Goal: Task Accomplishment & Management: Complete application form

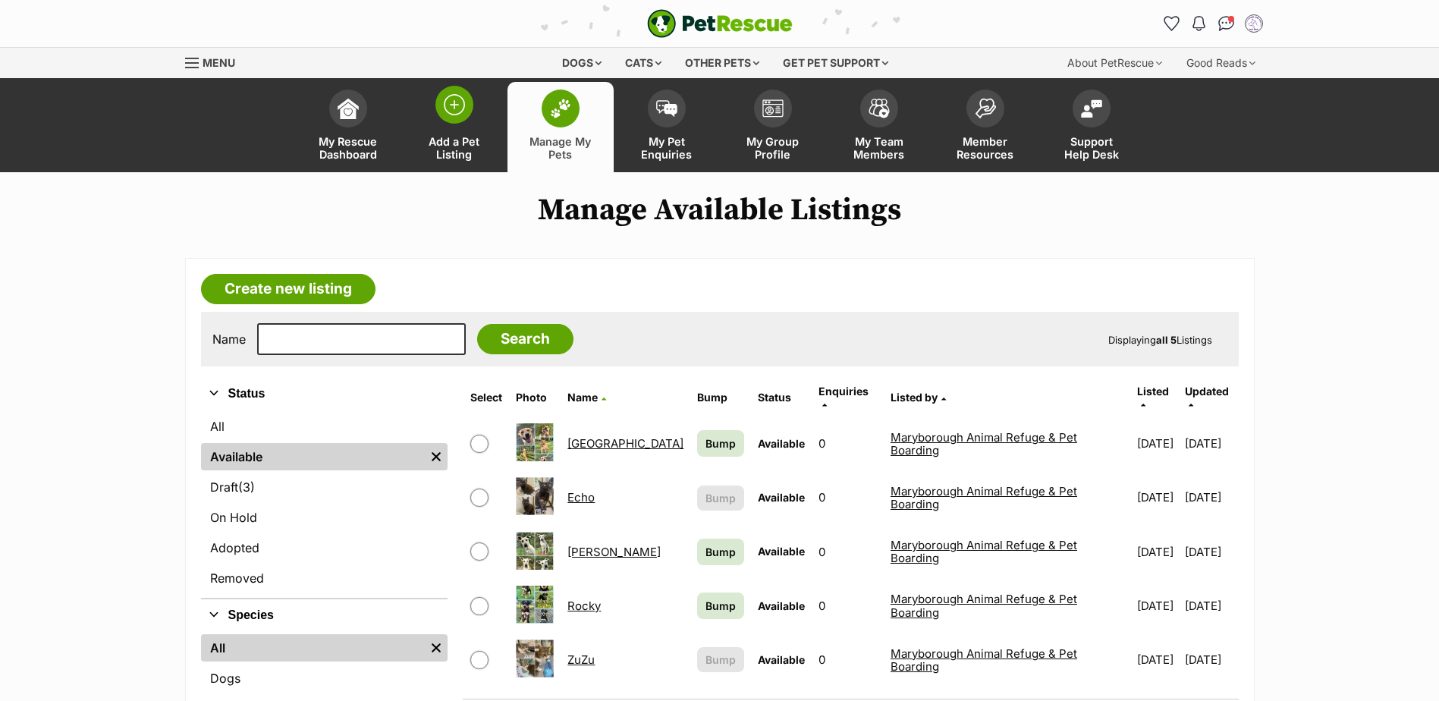
click at [454, 110] on img at bounding box center [454, 104] width 21 height 21
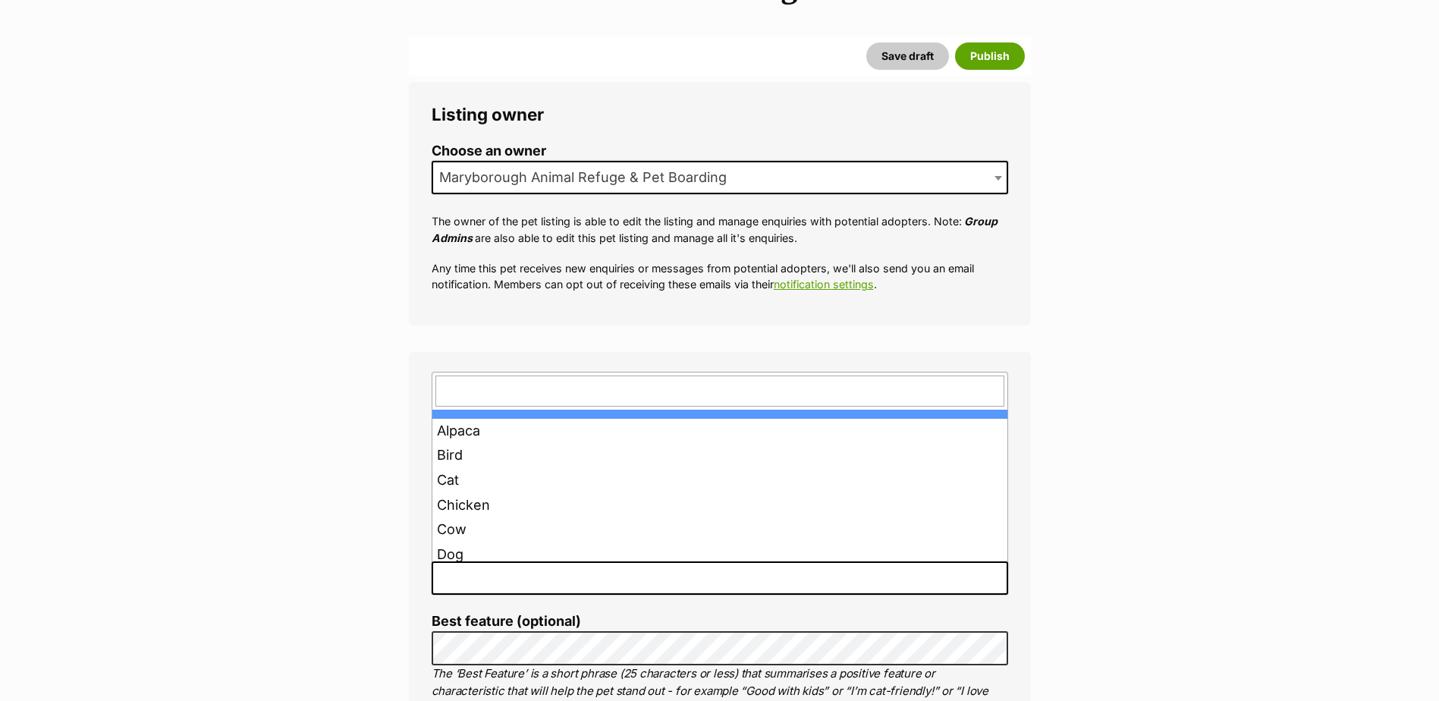
click at [486, 586] on span at bounding box center [720, 577] width 576 height 33
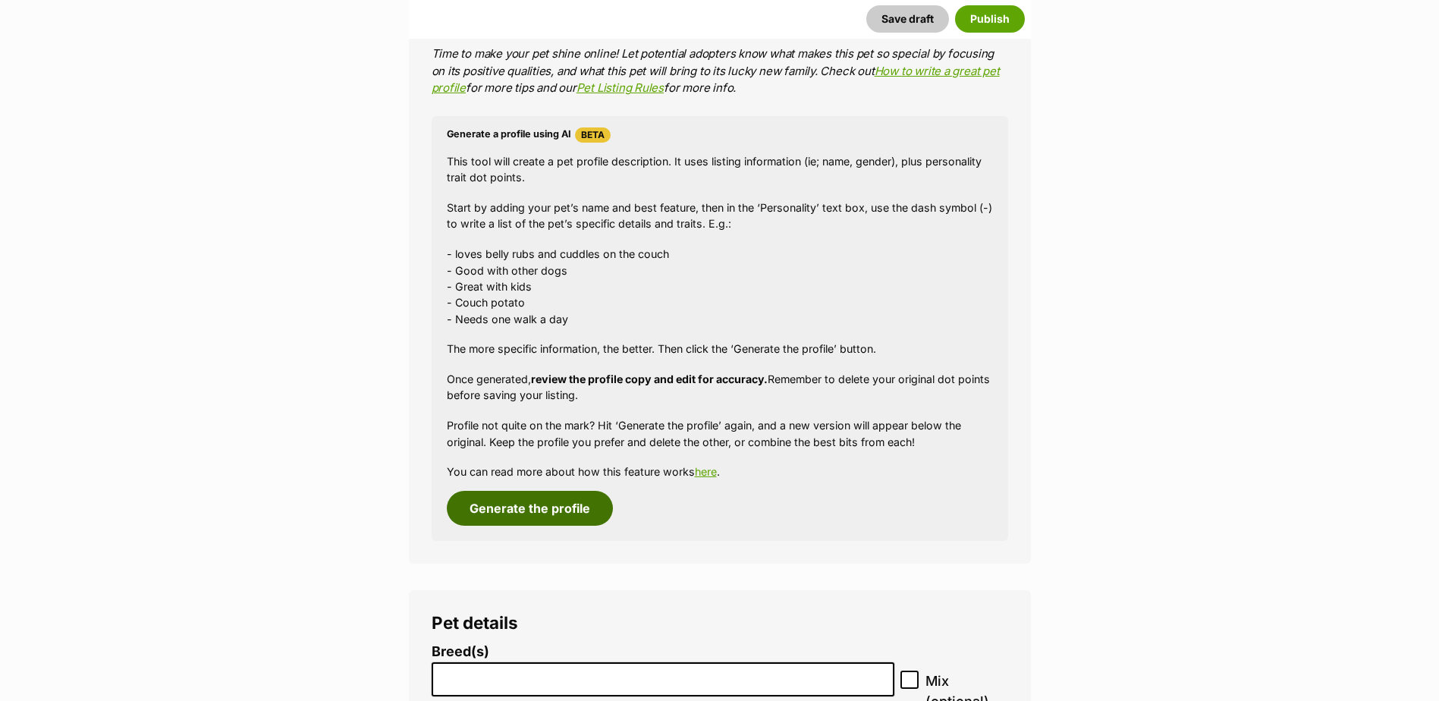
scroll to position [1281, 0]
click at [575, 497] on button "Generate the profile" at bounding box center [530, 507] width 166 height 35
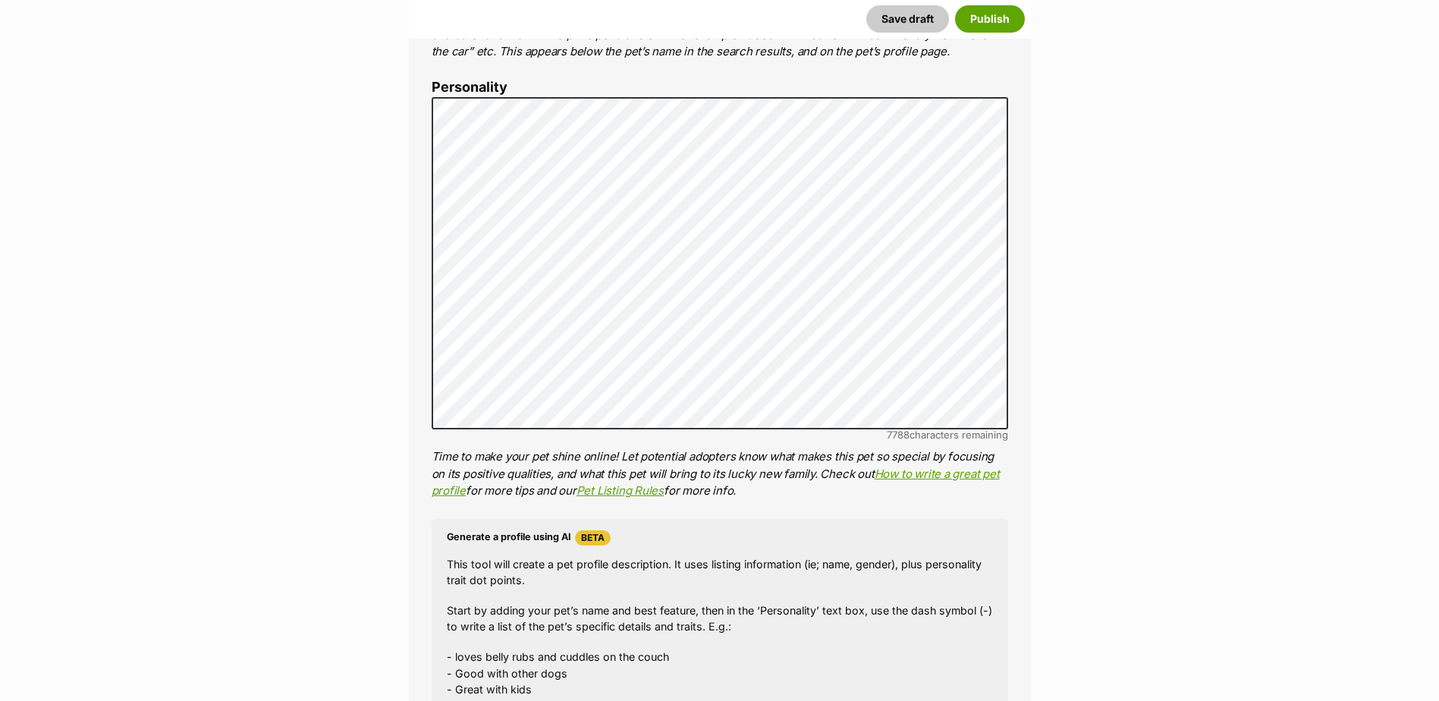
scroll to position [790, 0]
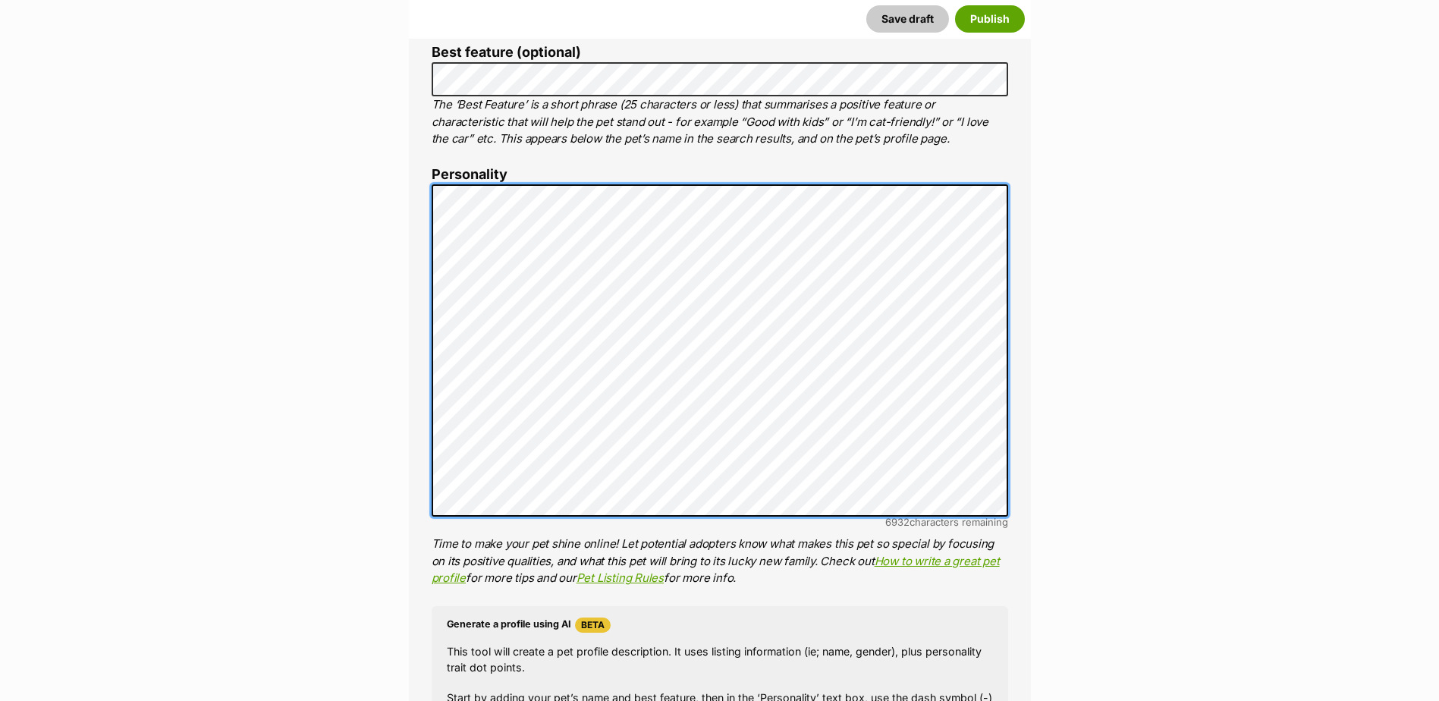
click at [417, 361] on div "About This Pet Name Henlo there, it looks like you might be using the pet name …" at bounding box center [720, 418] width 622 height 1271
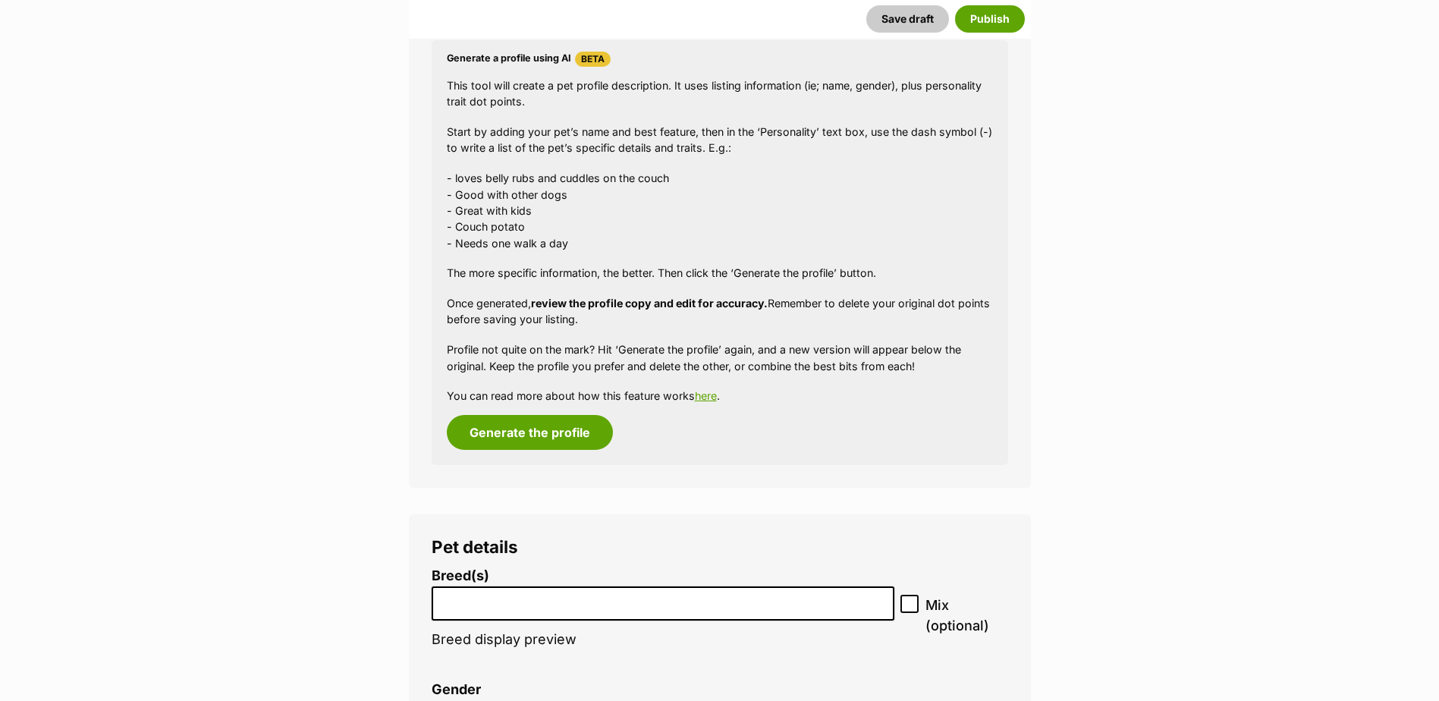
scroll to position [1498, 0]
click at [447, 595] on input "search" at bounding box center [663, 599] width 453 height 16
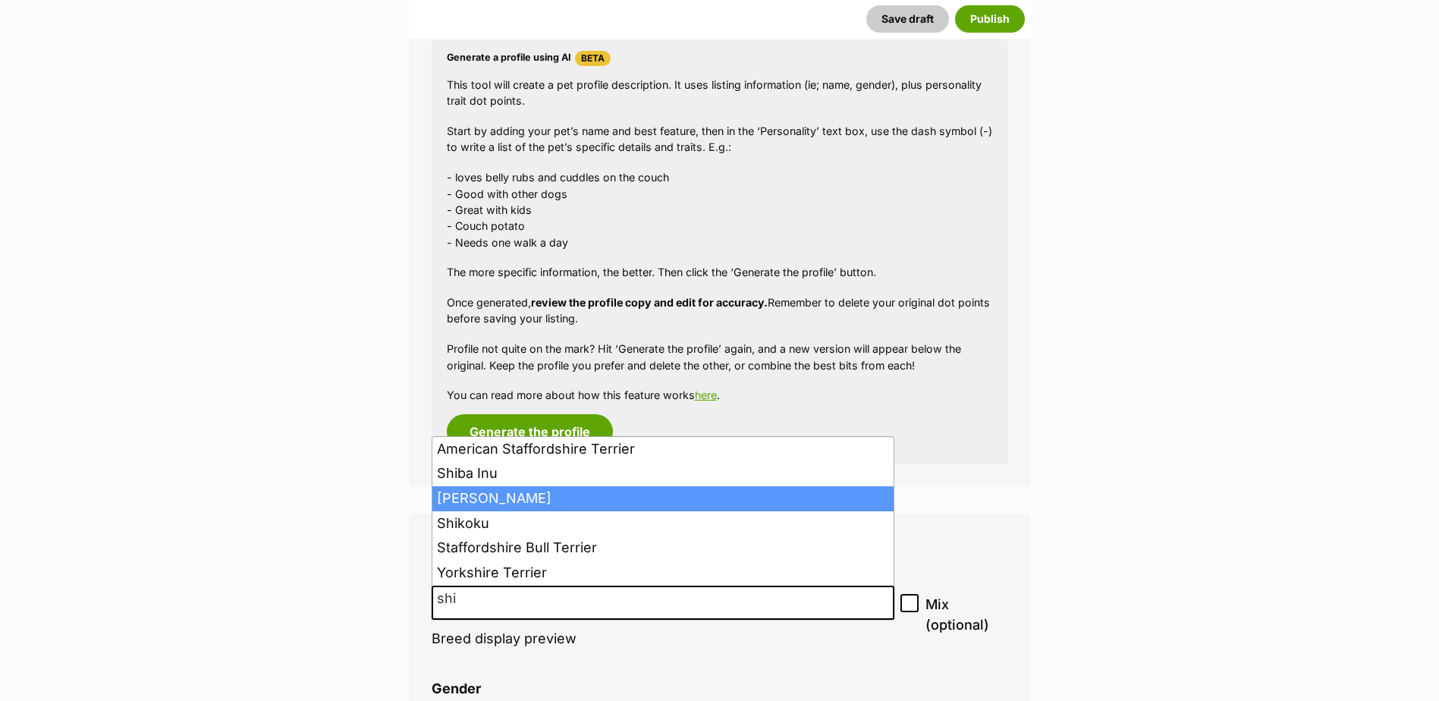
type input "shi"
select select "190"
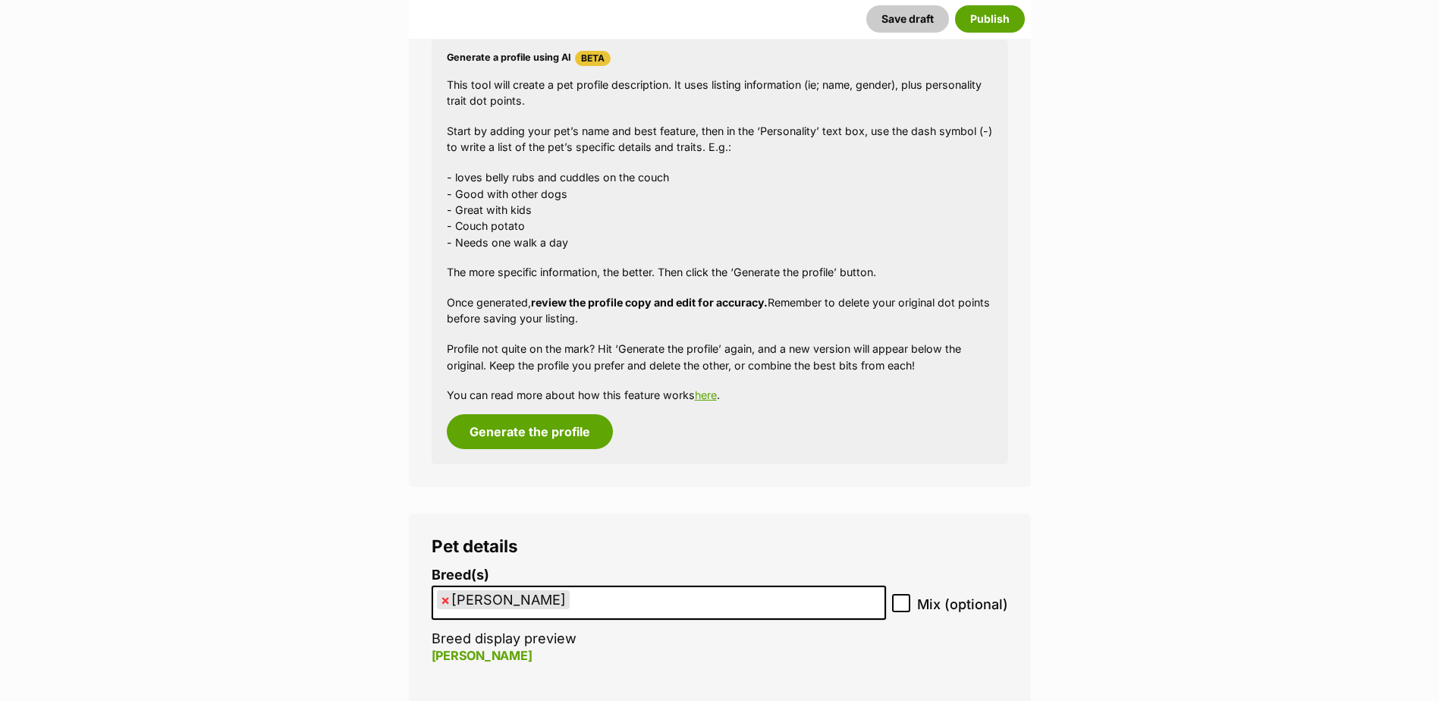
click at [891, 598] on div "Breed(s) Shih Tzu Affenpinscher Afghan Hound Airedale Terrier Akita Akita (Japa…" at bounding box center [720, 623] width 576 height 113
click at [897, 597] on input "Mix (optional)" at bounding box center [901, 603] width 18 height 18
checkbox input "true"
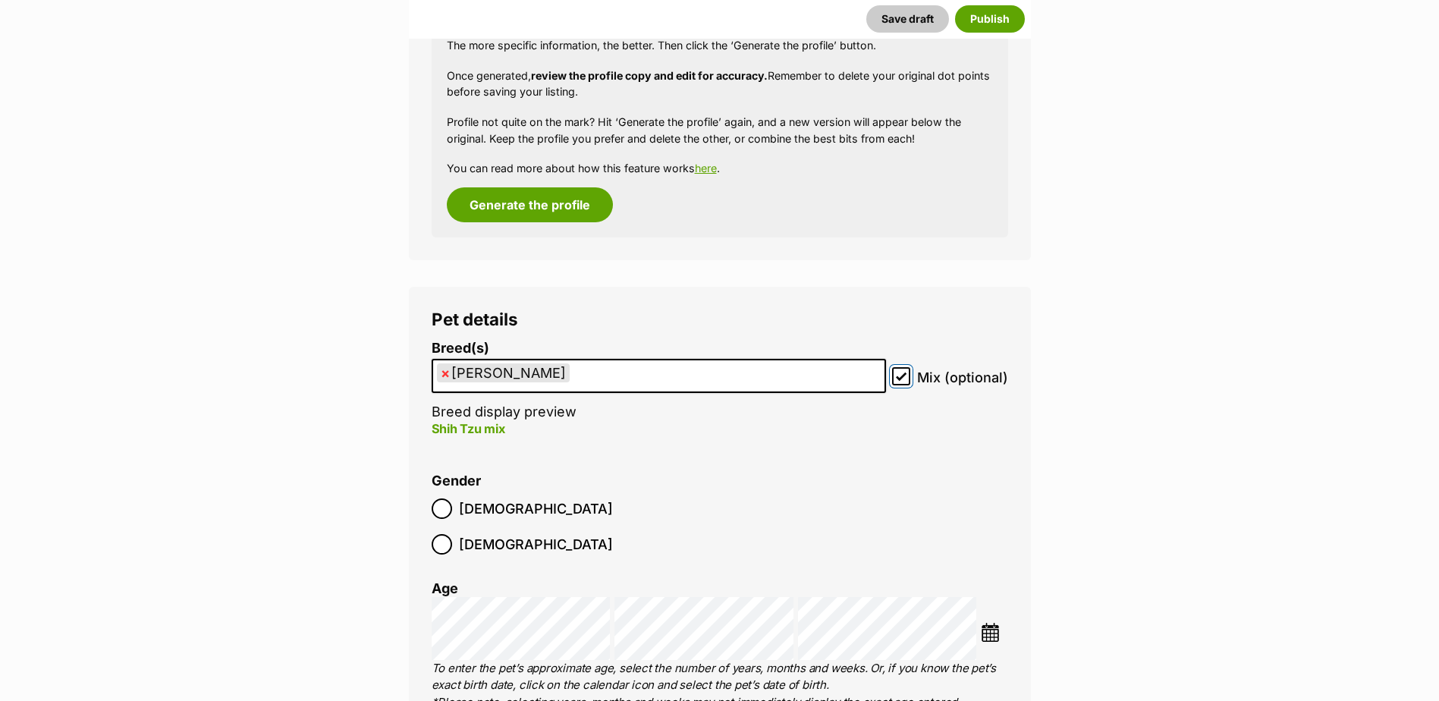
scroll to position [1726, 0]
click at [684, 471] on ol "Breed(s) Shih Tzu Affenpinscher Afghan Hound Airedale Terrier Akita Akita (Japa…" at bounding box center [720, 662] width 576 height 645
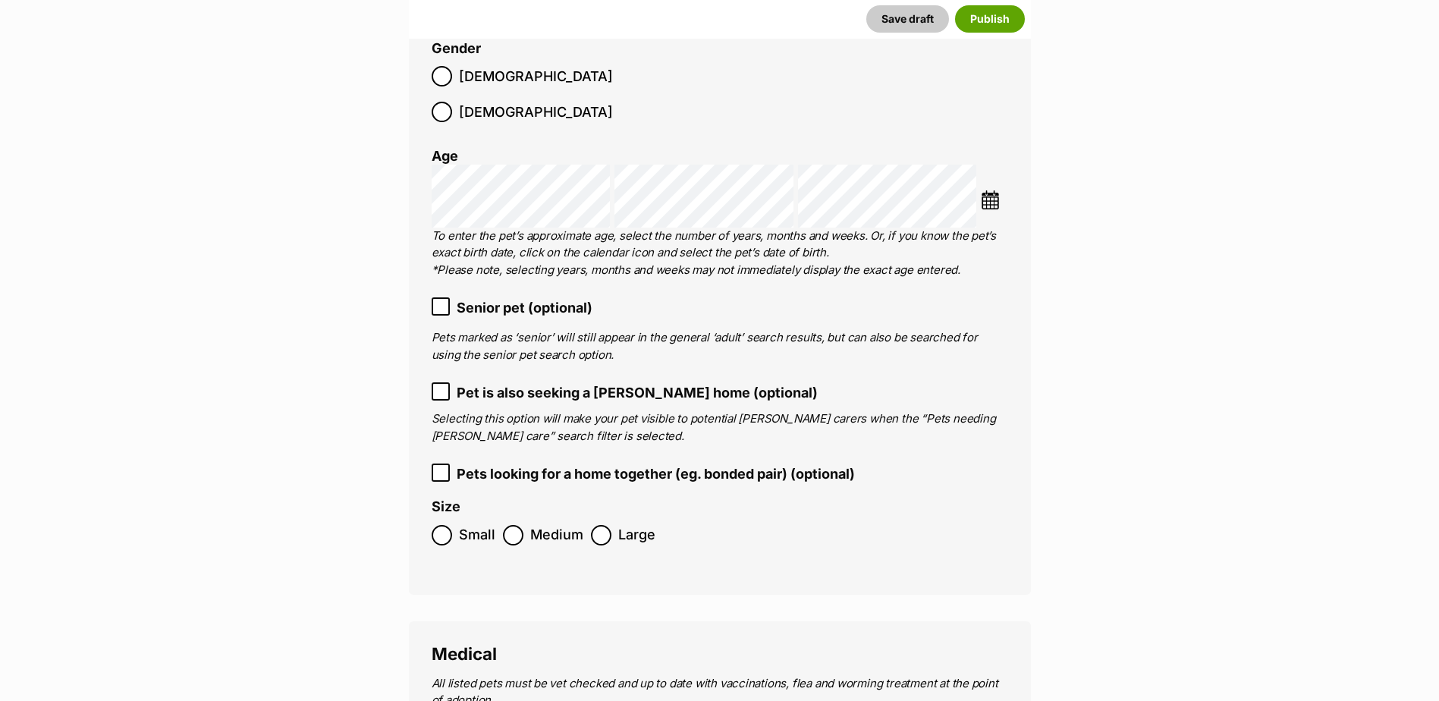
scroll to position [2158, 0]
click at [938, 517] on ol "Small Medium Large" at bounding box center [720, 535] width 576 height 36
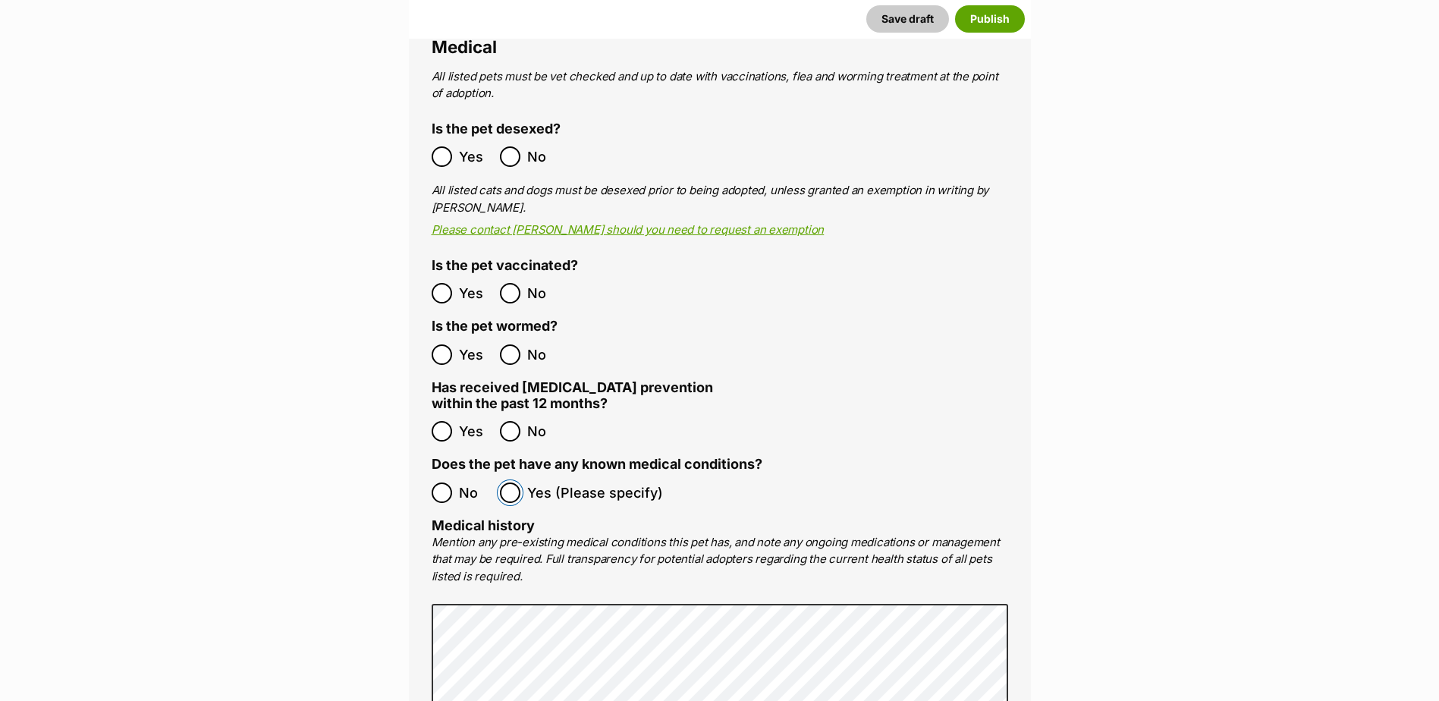
scroll to position [2765, 0]
click at [443, 474] on ol "No Yes (Please specify)" at bounding box center [720, 492] width 576 height 36
click at [941, 388] on ol "All listed pets must be vet checked and up to date with vaccinations, flea and …" at bounding box center [720, 508] width 576 height 880
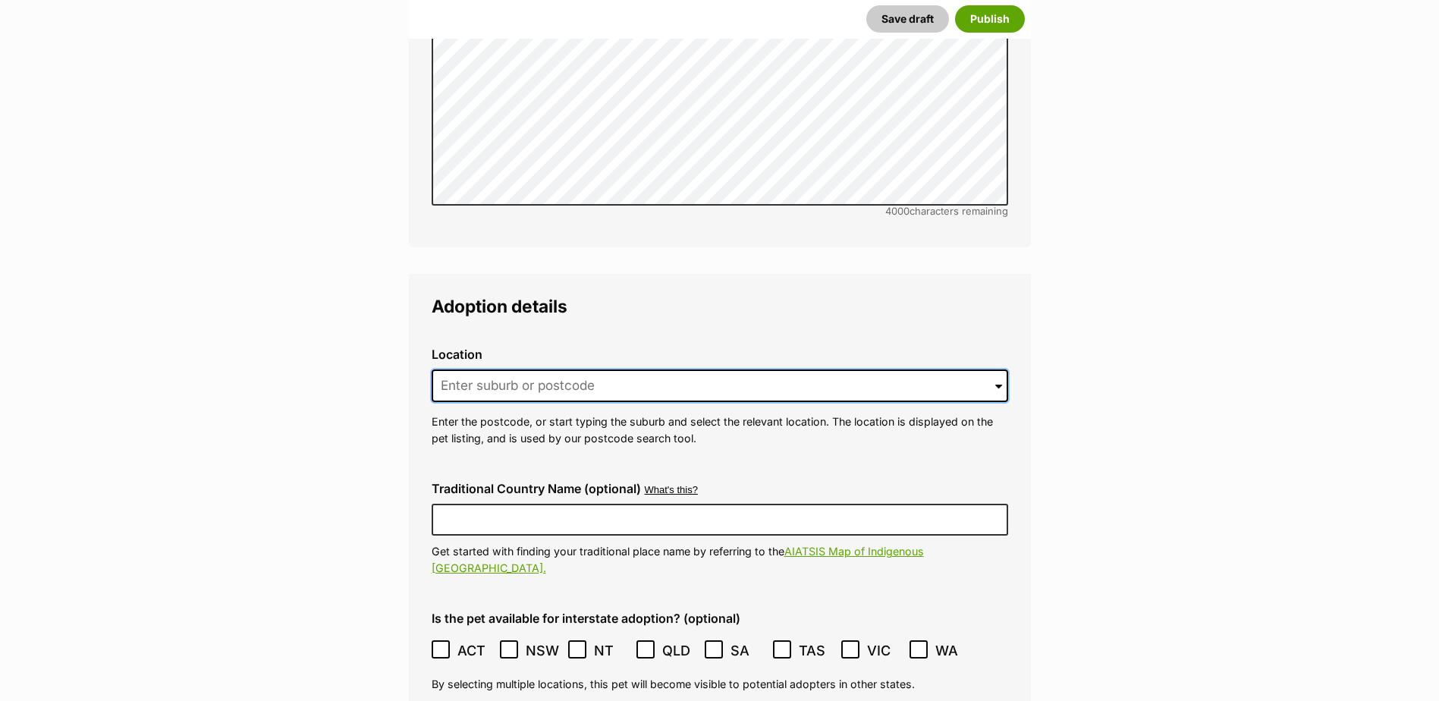
click at [584, 369] on input at bounding box center [720, 385] width 576 height 33
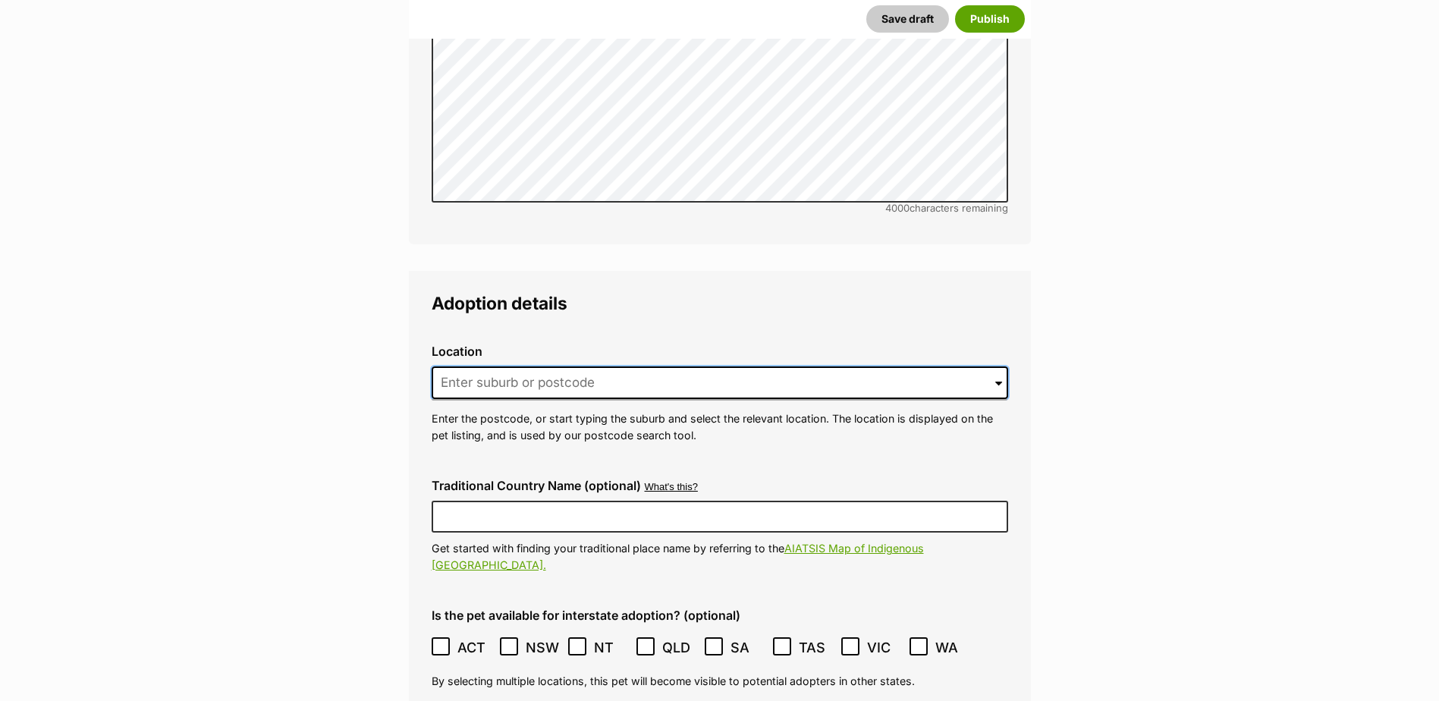
scroll to position [3498, 0]
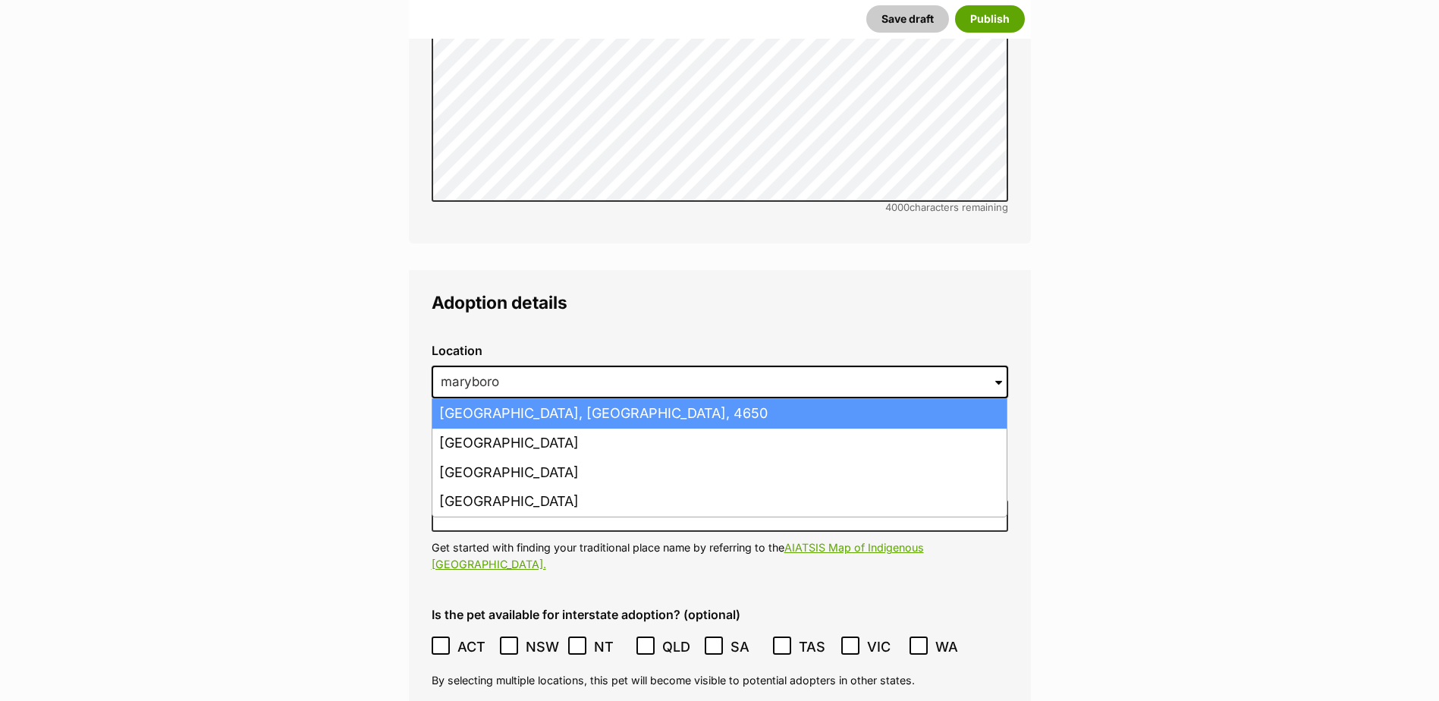
click at [585, 399] on li "Maryborough, Queensland, 4650" at bounding box center [719, 414] width 574 height 30
type input "Maryborough, Queensland, 4650"
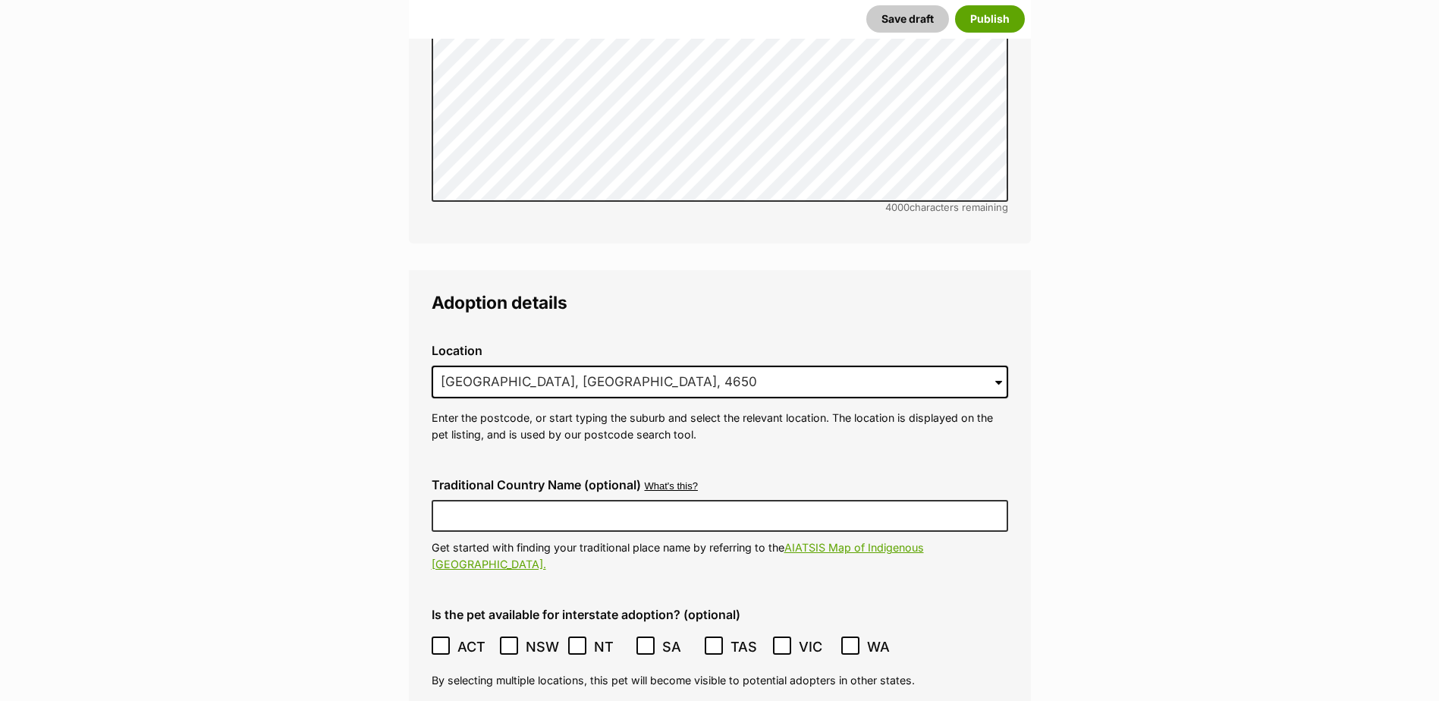
click at [511, 640] on icon at bounding box center [509, 645] width 11 height 11
click at [580, 642] on icon at bounding box center [577, 645] width 9 height 7
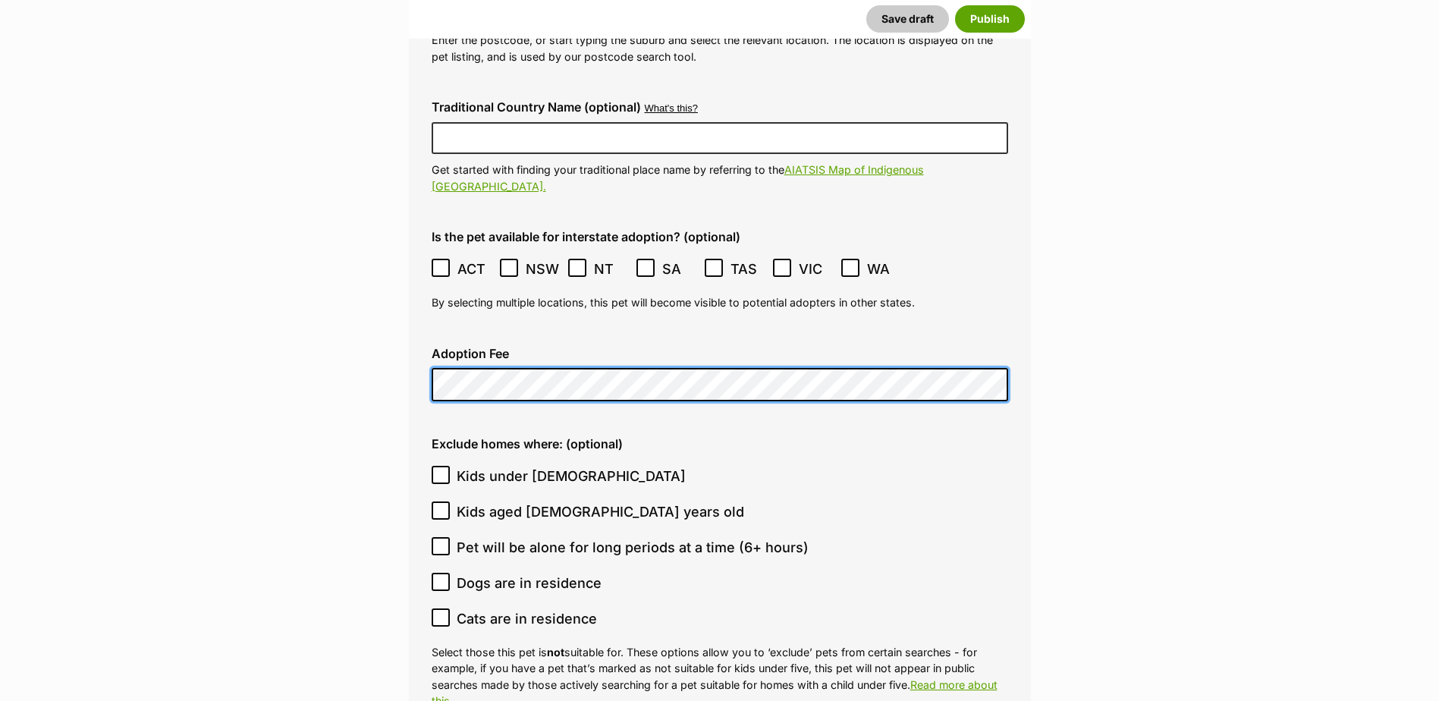
scroll to position [3877, 0]
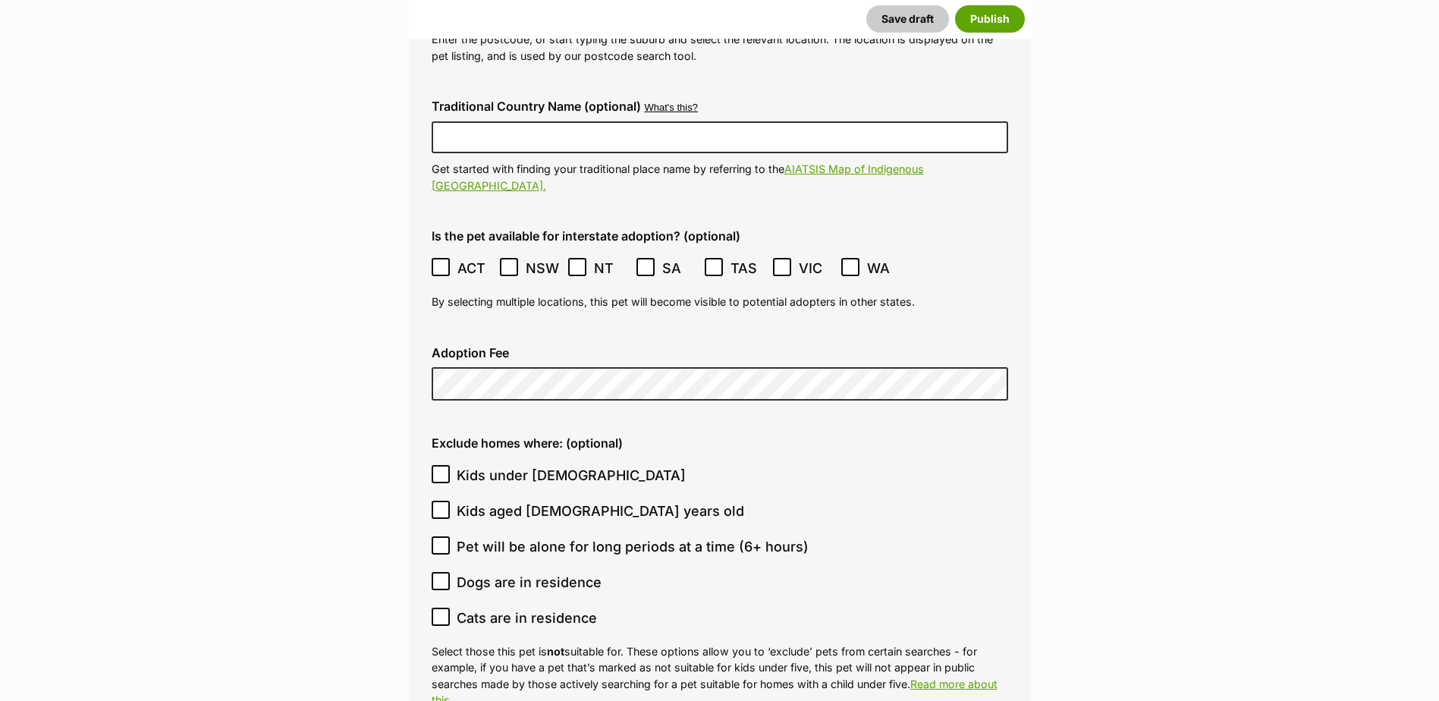
click at [899, 545] on ol "Kids under 5 years old Kids aged 6-12 years old Pet will be alone for long peri…" at bounding box center [720, 546] width 576 height 178
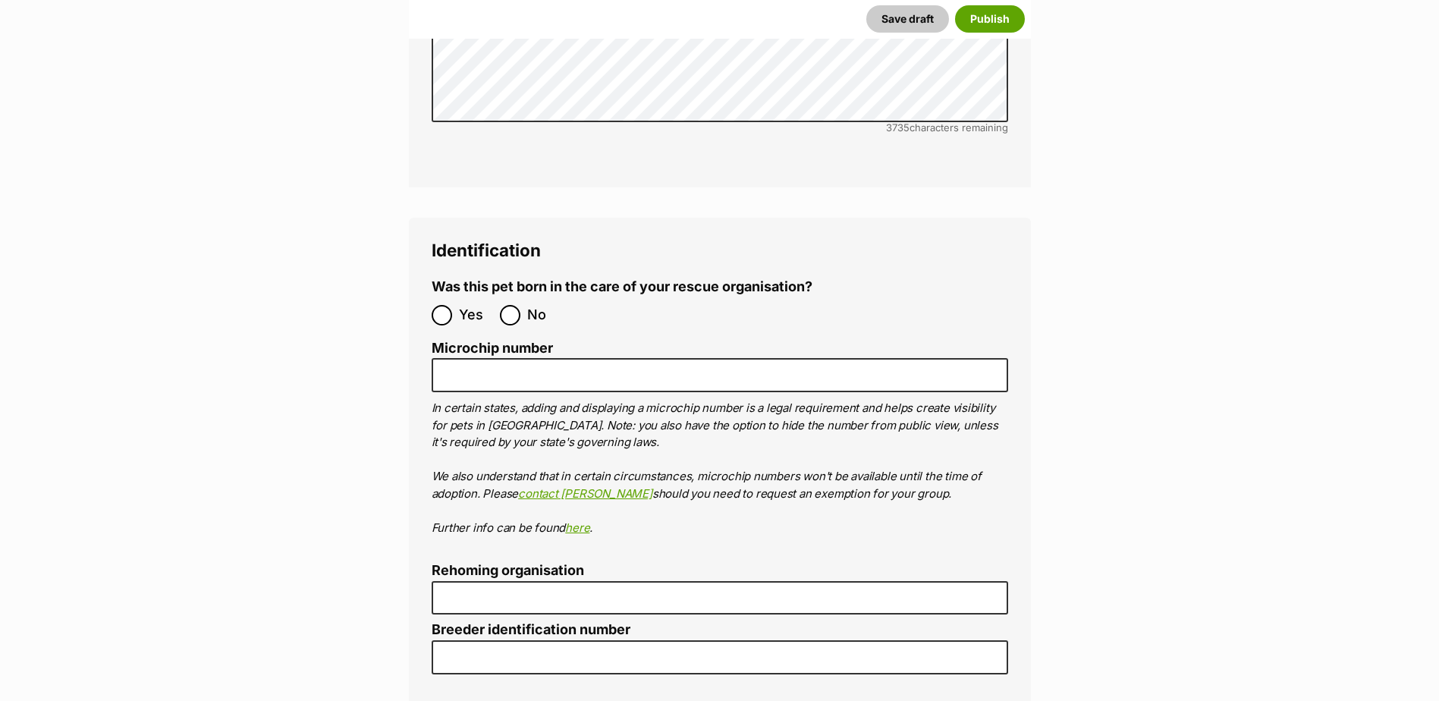
scroll to position [4939, 0]
click at [513, 304] on input "No" at bounding box center [510, 314] width 20 height 20
radio input "true"
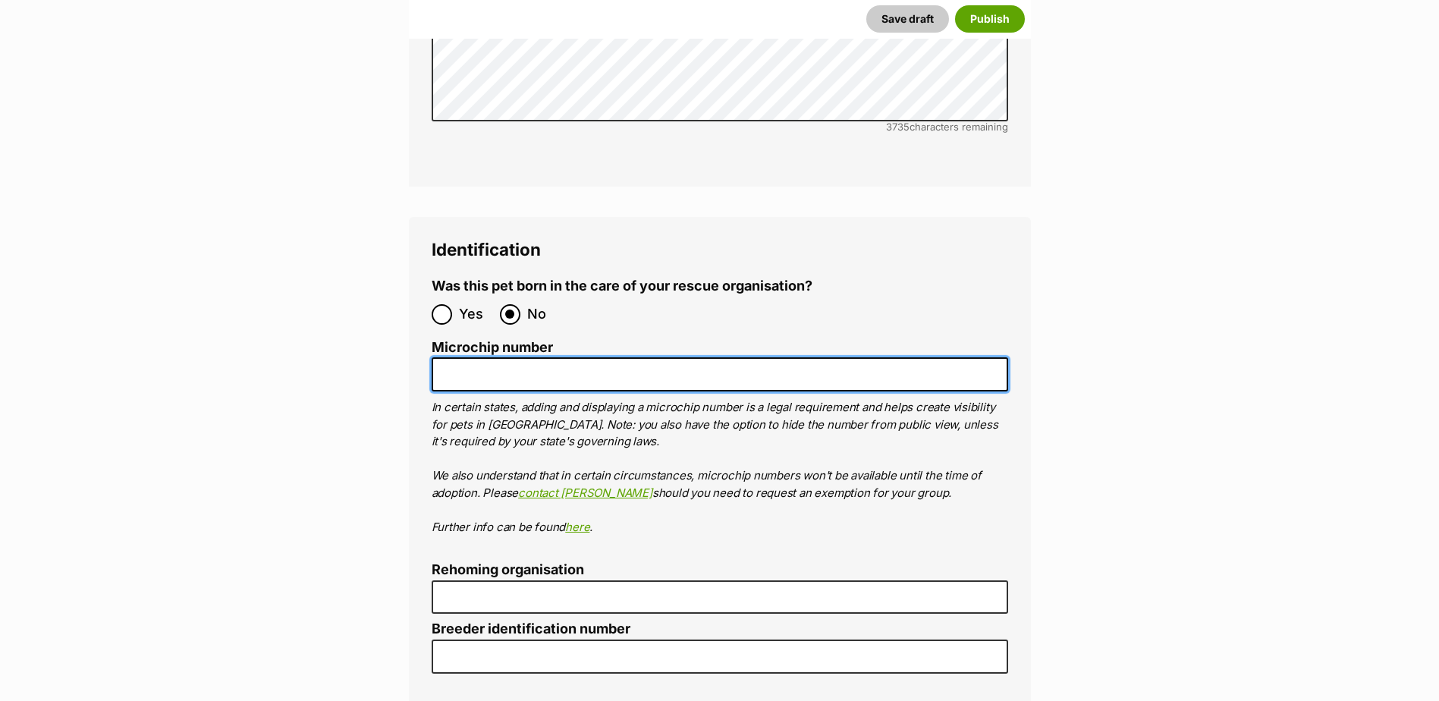
click at [501, 357] on input "Microchip number" at bounding box center [720, 374] width 576 height 34
type input "941000026653714"
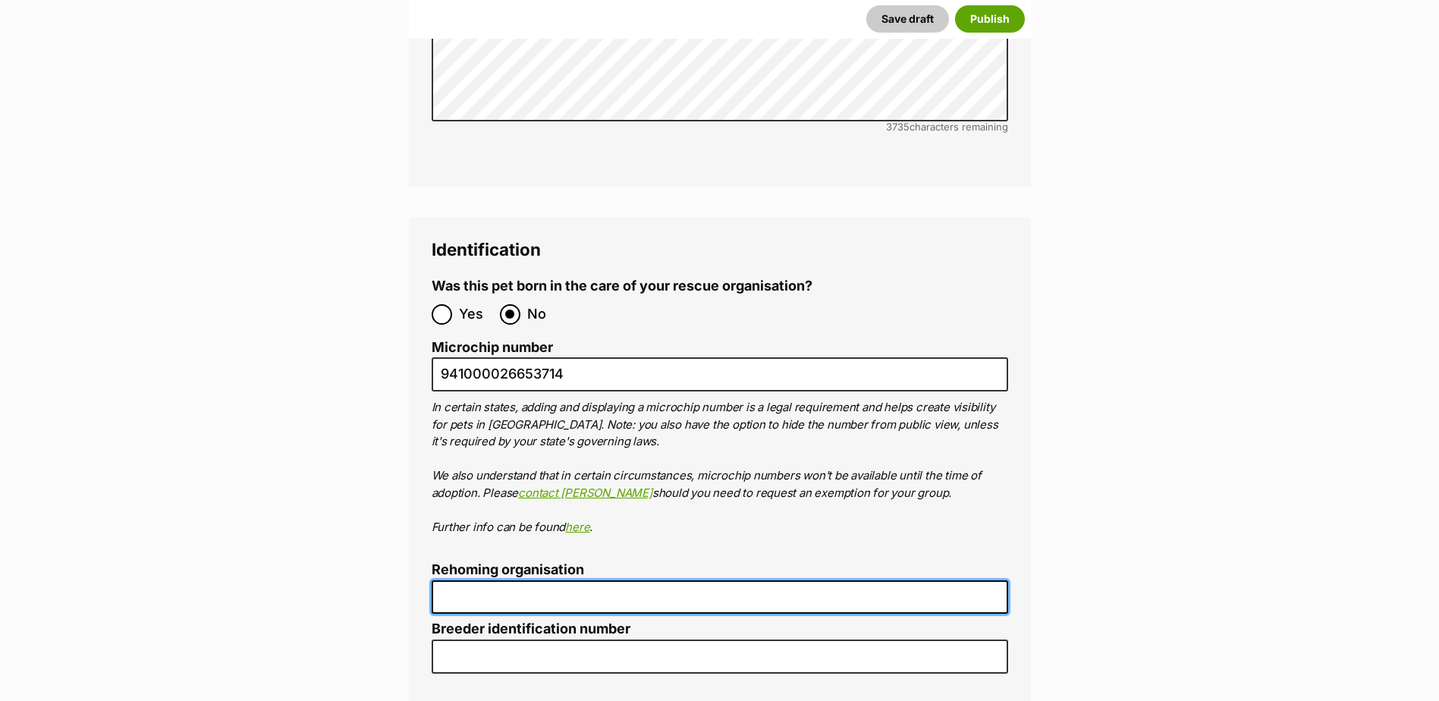
click at [552, 580] on input "Rehoming organisation" at bounding box center [720, 597] width 576 height 34
type input "Maryborough & Distri"
type input "Australia"
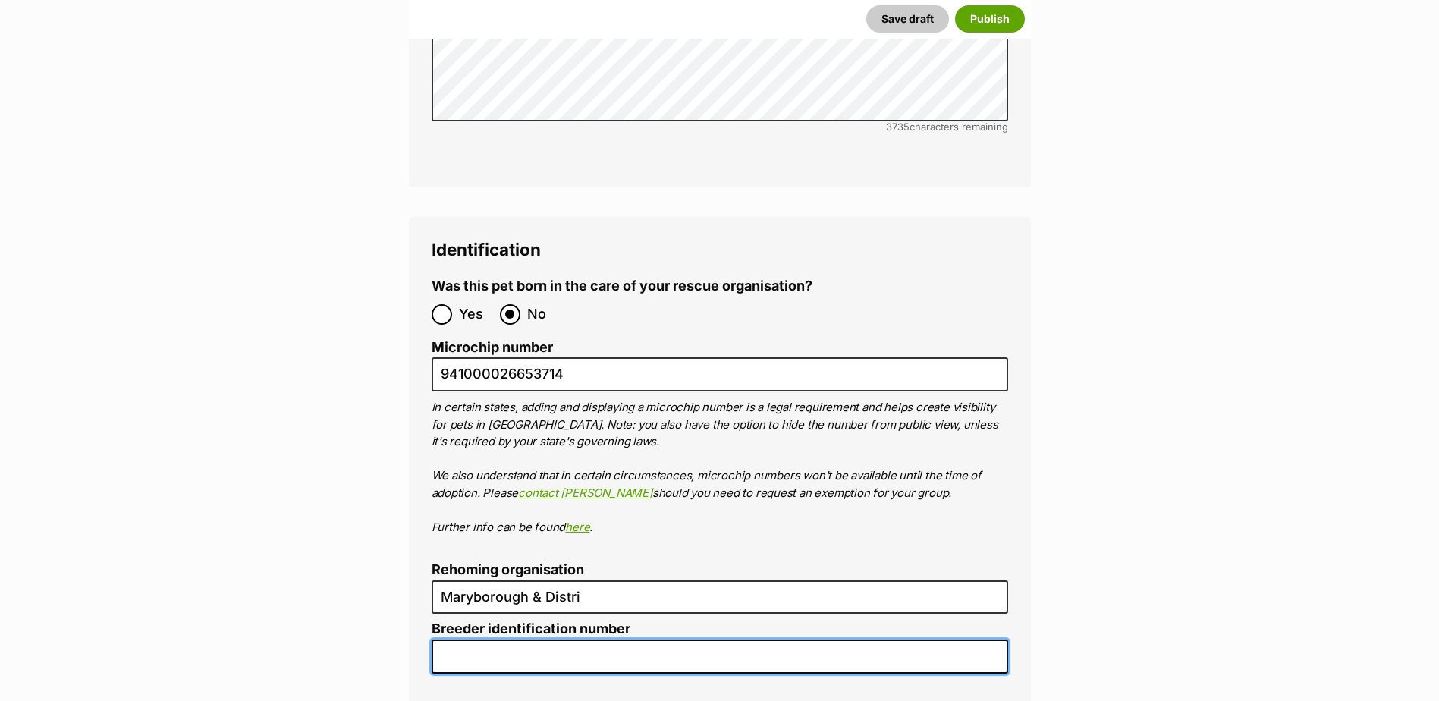
click at [606, 639] on input "Breeder identification number" at bounding box center [720, 656] width 576 height 34
type input "0000312643880"
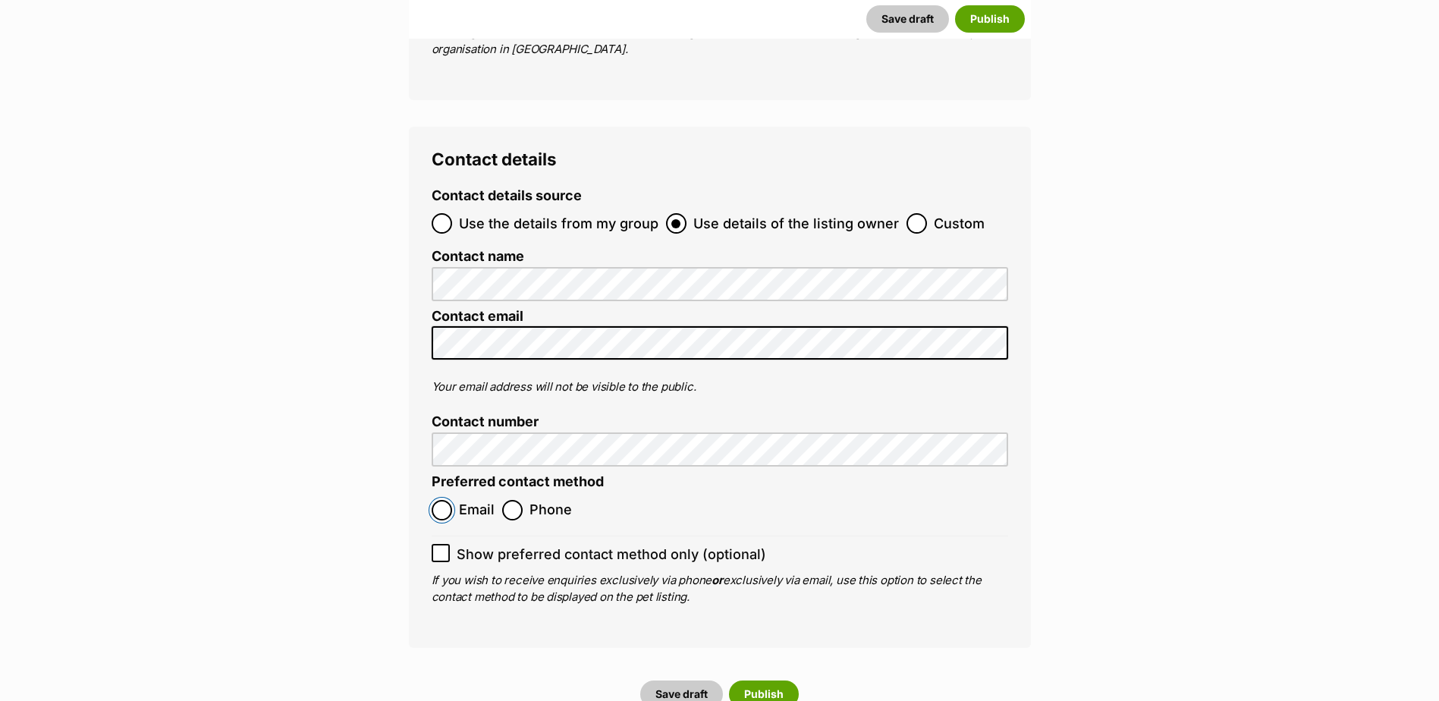
click at [439, 500] on input "Email" at bounding box center [442, 510] width 20 height 20
radio input "true"
click at [765, 679] on button "Publish" at bounding box center [764, 692] width 70 height 27
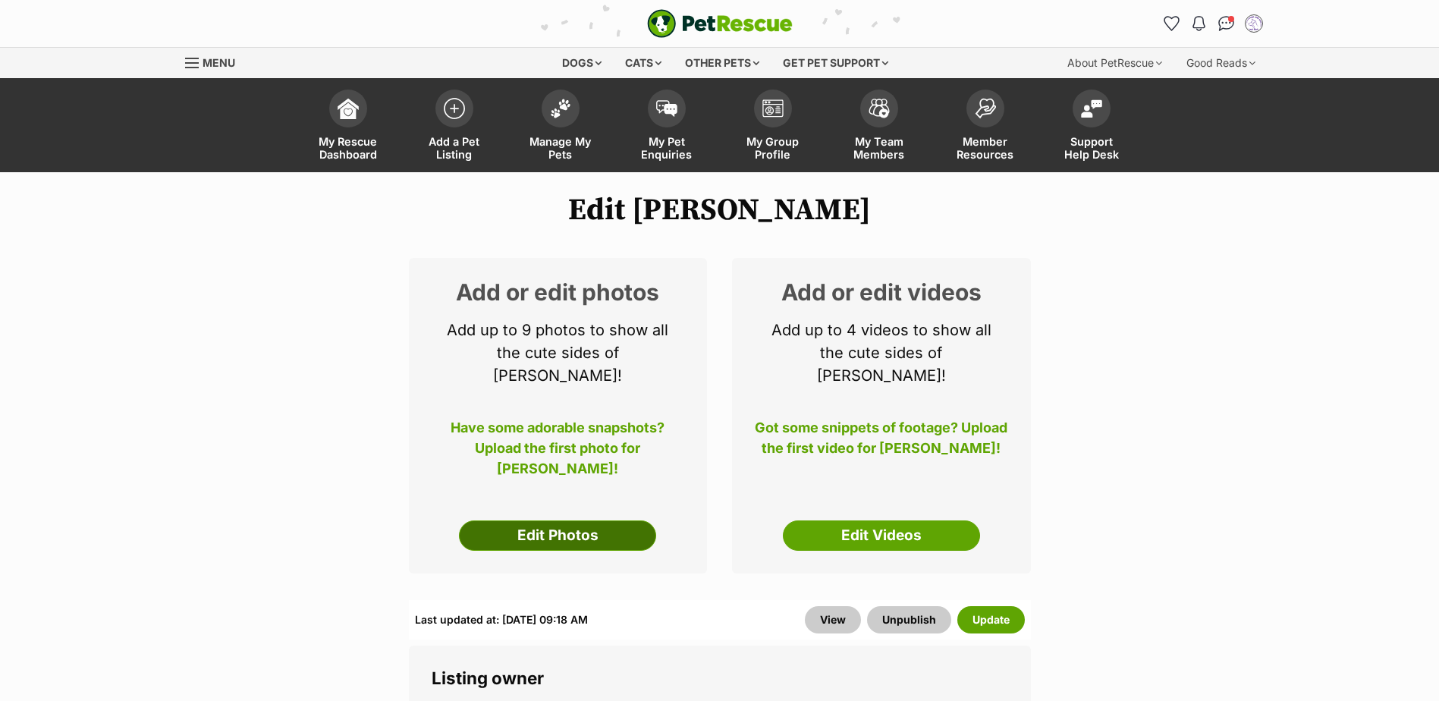
click at [557, 520] on link "Edit Photos" at bounding box center [557, 535] width 197 height 30
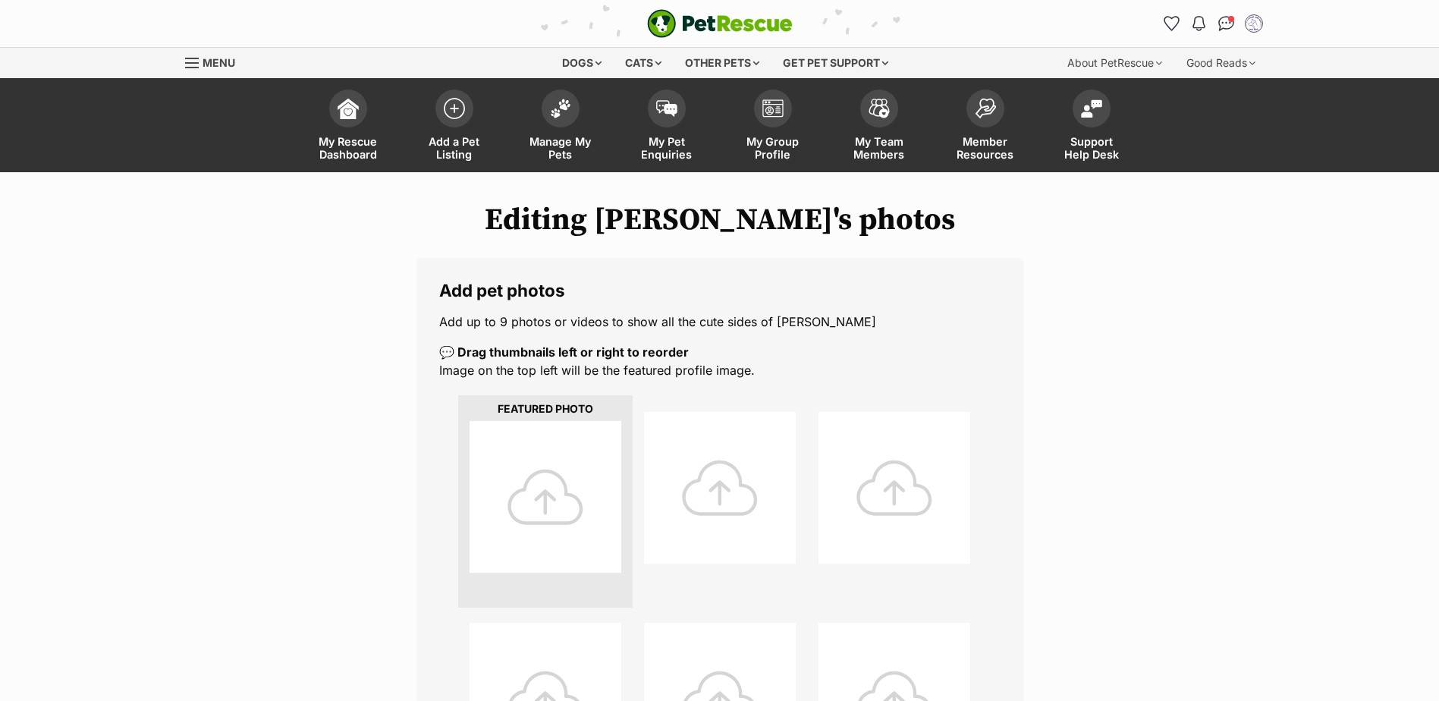
click at [551, 458] on div at bounding box center [546, 497] width 152 height 152
click at [581, 526] on div at bounding box center [546, 497] width 152 height 152
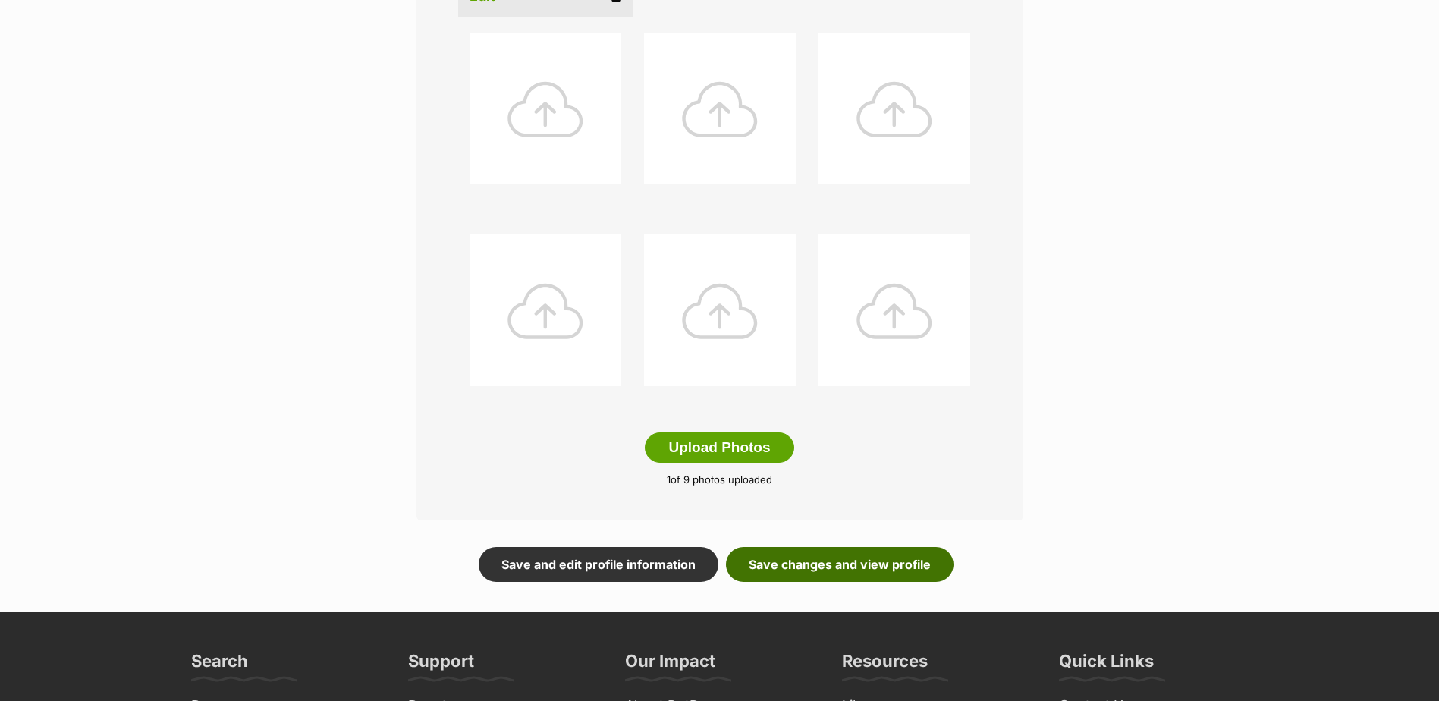
scroll to position [591, 0]
click at [830, 575] on link "Save changes and view profile" at bounding box center [840, 563] width 228 height 35
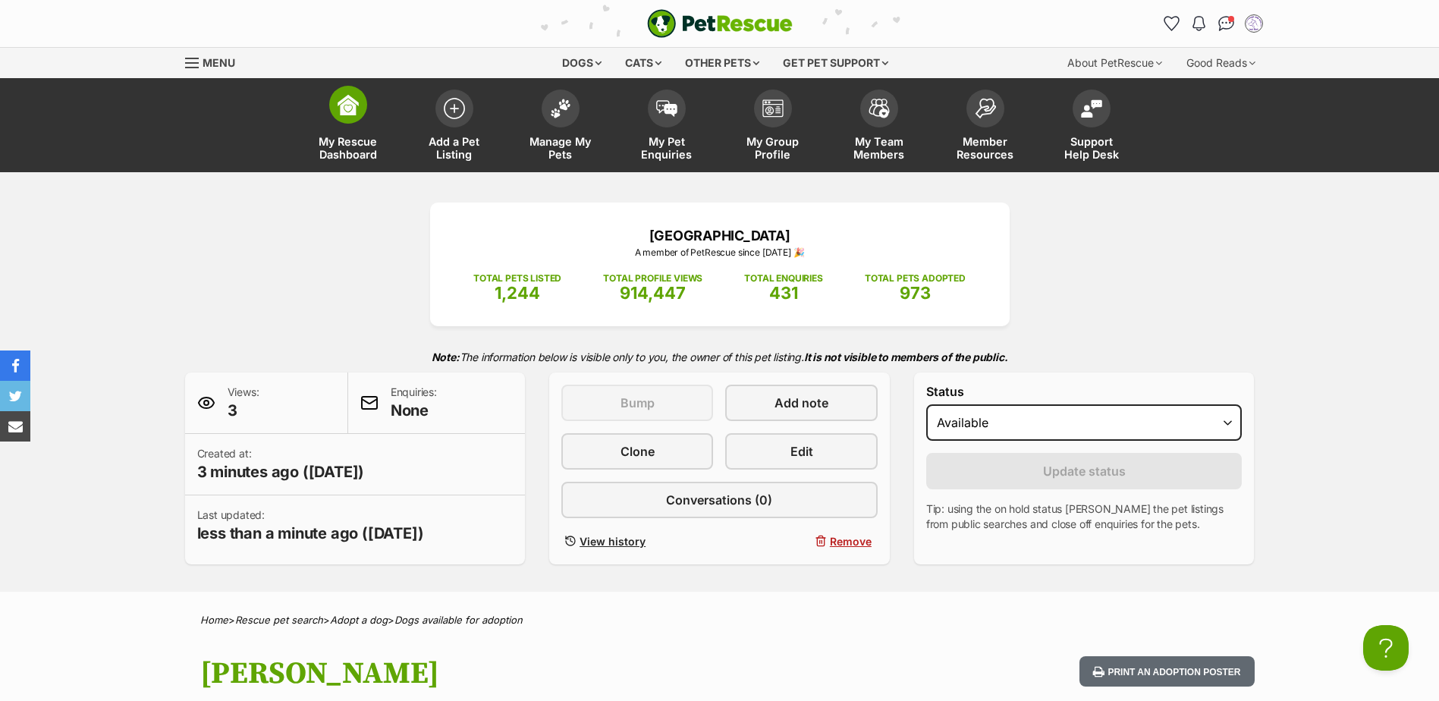
click at [325, 121] on link "My Rescue Dashboard" at bounding box center [348, 127] width 106 height 90
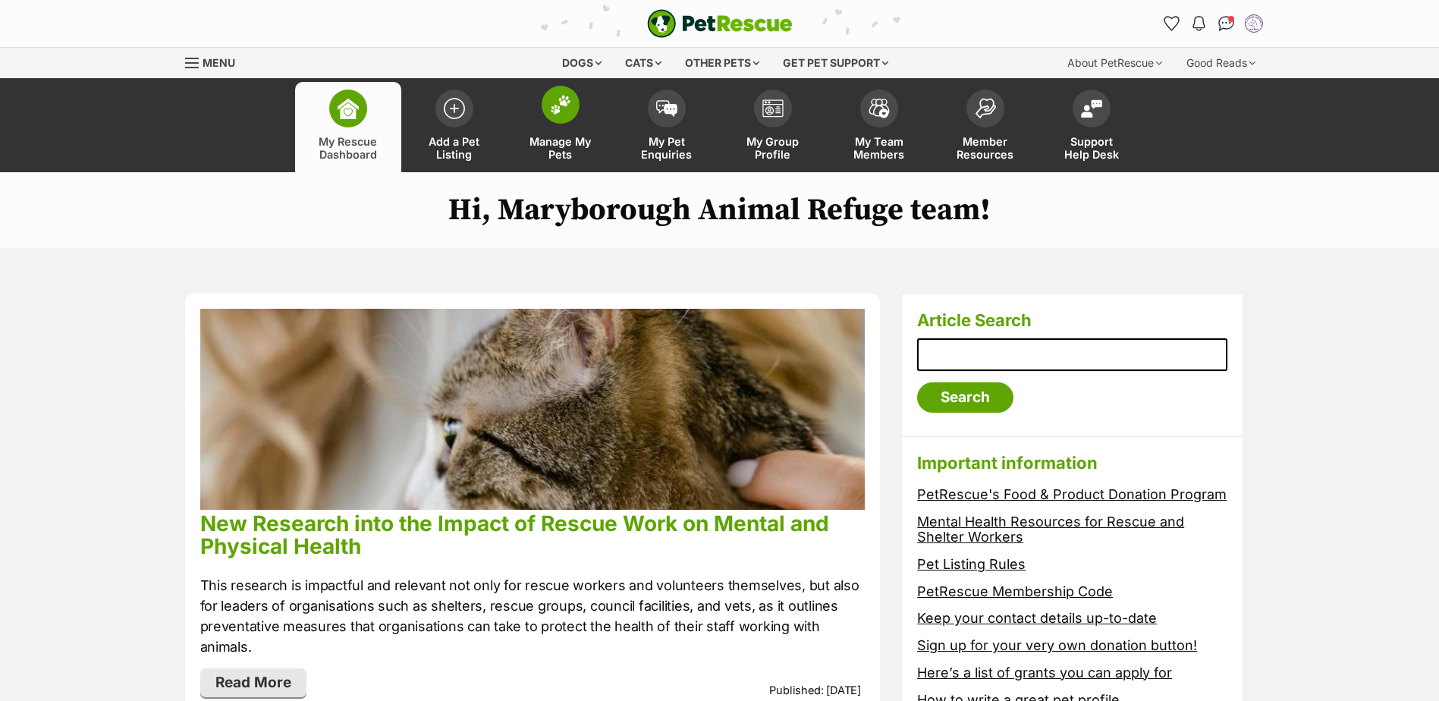
click at [564, 111] on img at bounding box center [560, 105] width 21 height 20
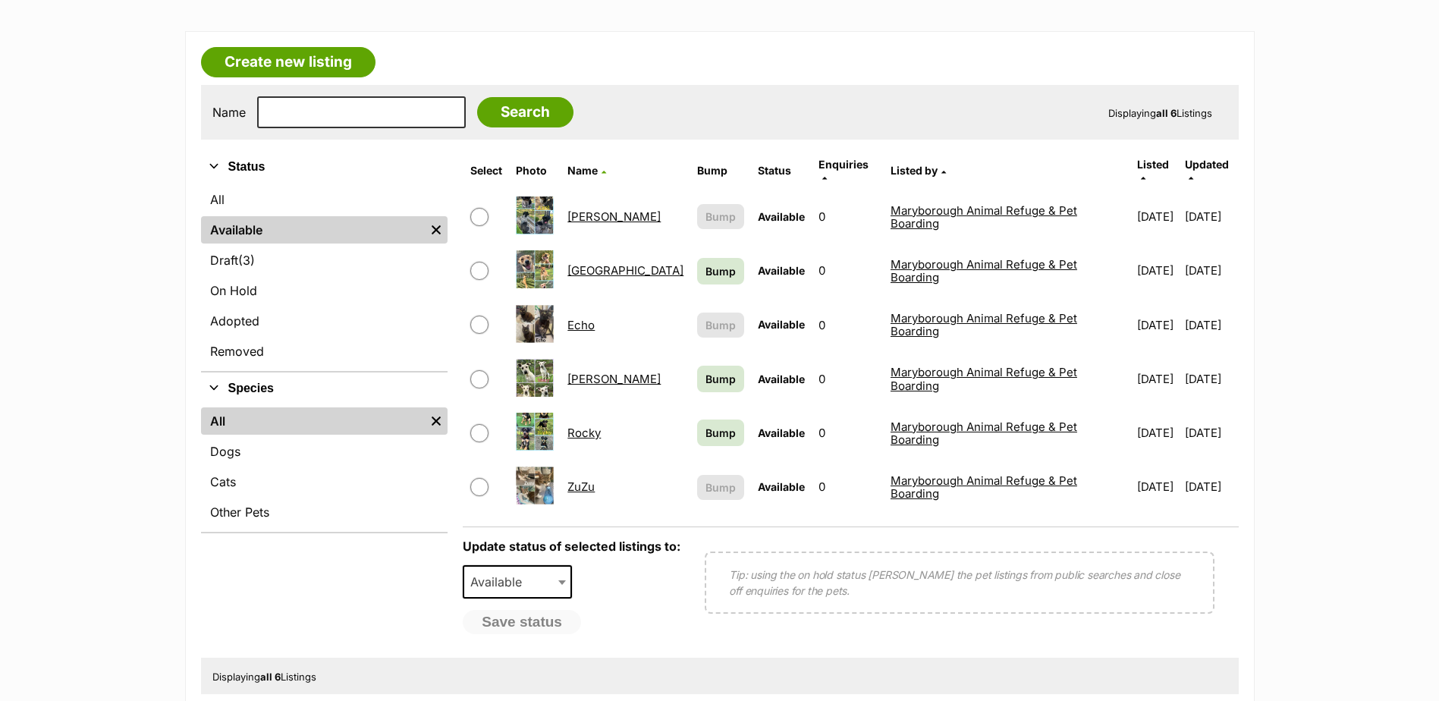
scroll to position [228, 0]
click at [705, 262] on span "Bump" at bounding box center [720, 270] width 30 height 16
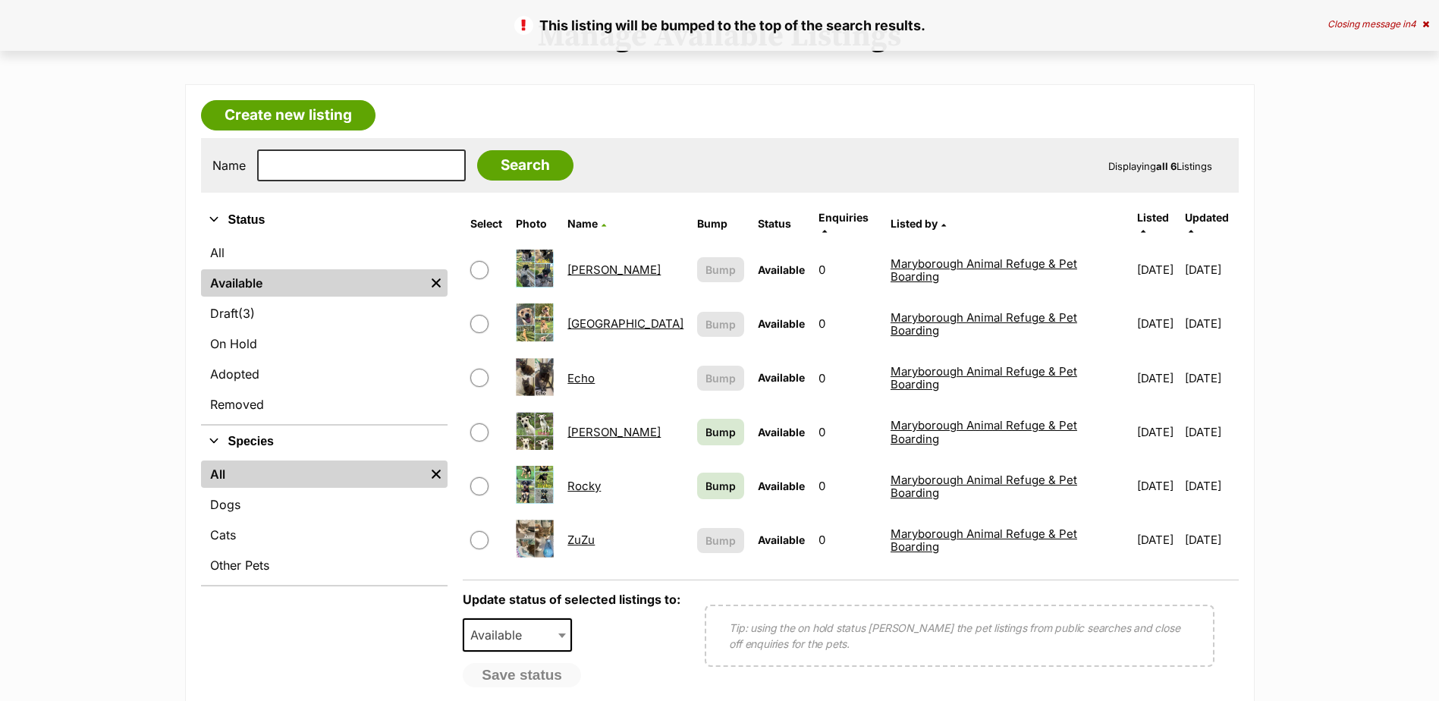
scroll to position [177, 0]
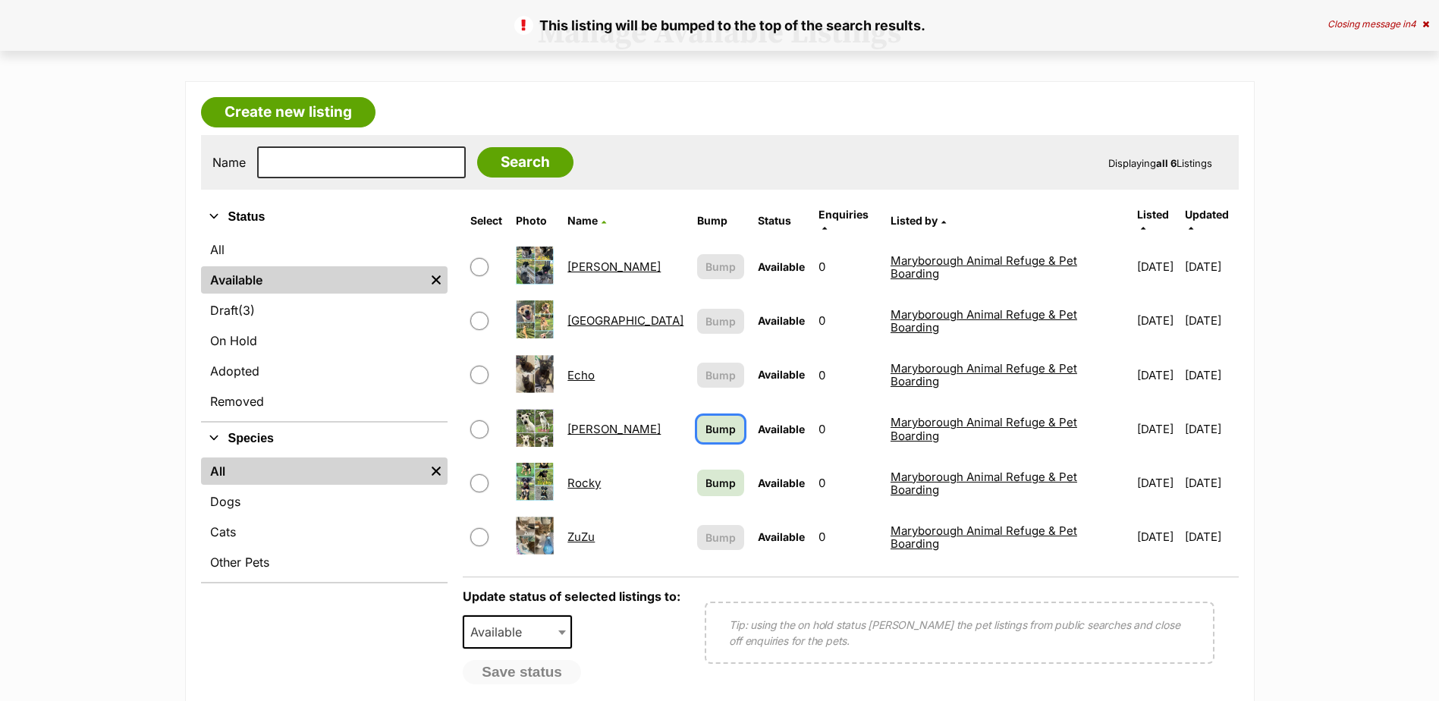
click at [705, 423] on span "Bump" at bounding box center [720, 429] width 30 height 16
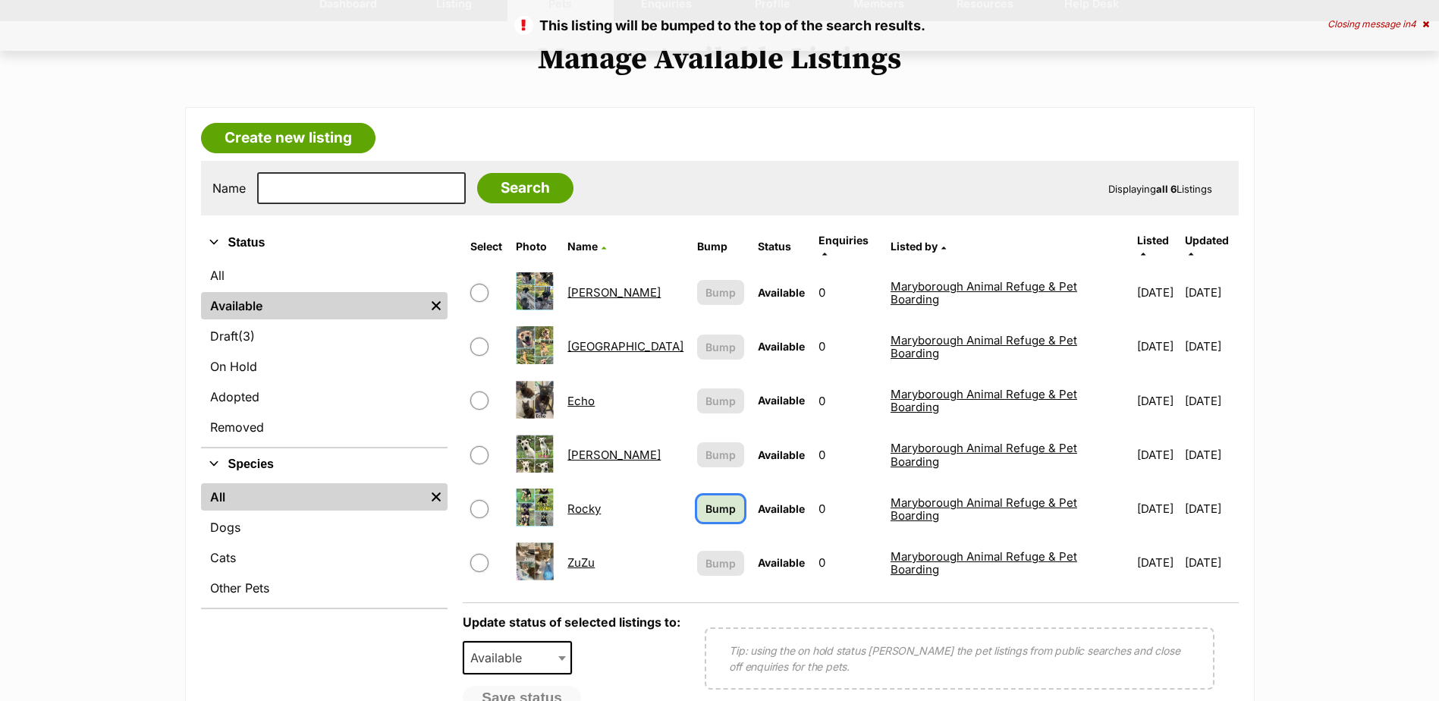
click at [705, 501] on span "Bump" at bounding box center [720, 509] width 30 height 16
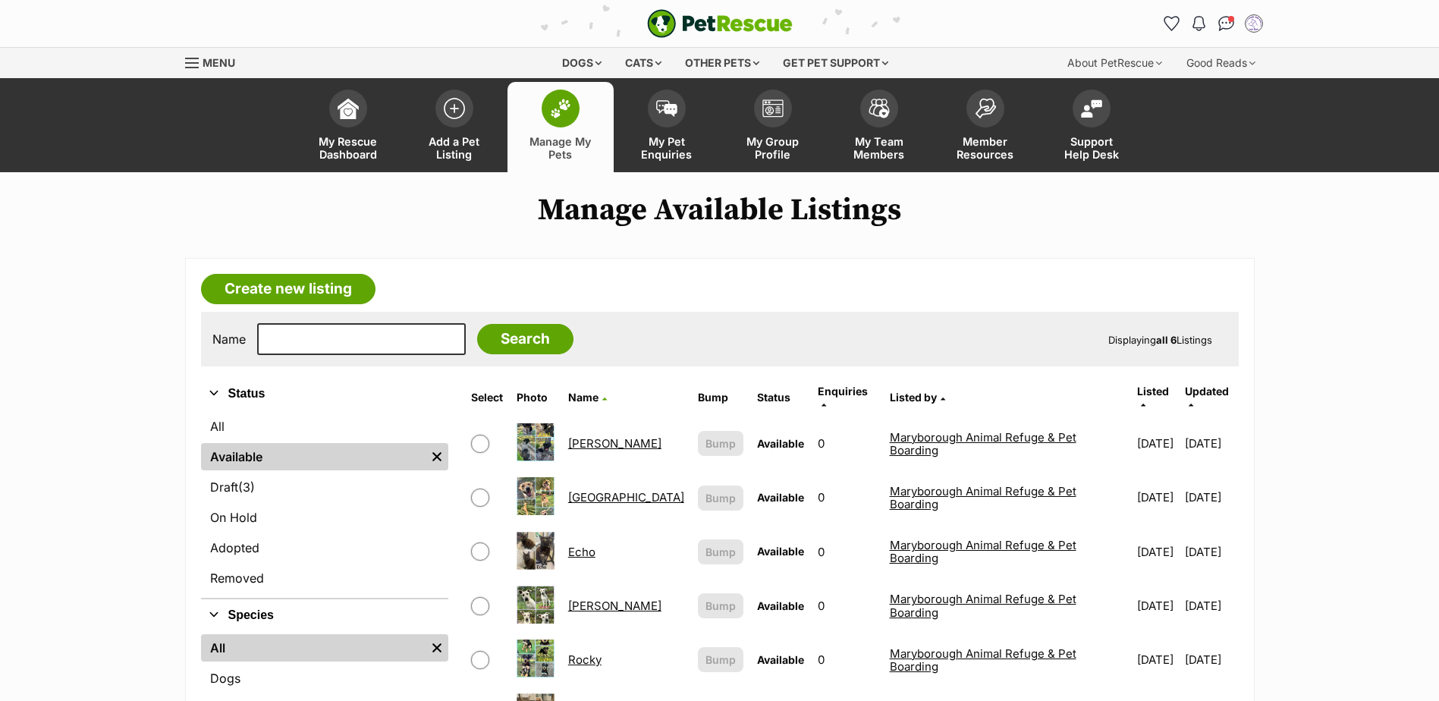
click at [578, 439] on td "[PERSON_NAME]" at bounding box center [626, 443] width 128 height 52
click at [584, 436] on link "[PERSON_NAME]" at bounding box center [614, 443] width 93 height 14
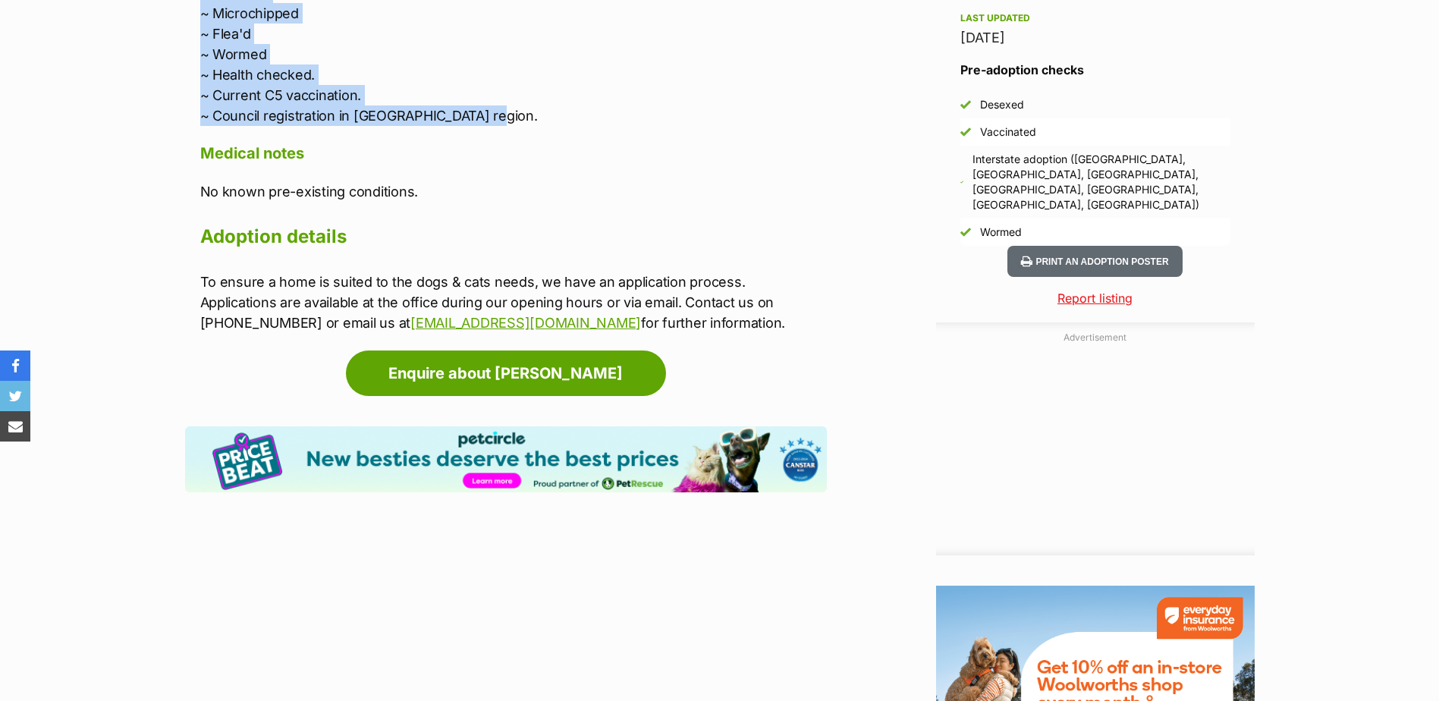
drag, startPoint x: 190, startPoint y: 318, endPoint x: 575, endPoint y: 93, distance: 446.0
copy div "Meet [PERSON_NAME], The sweet-natured boy who will quickly win your heart. At […"
